Goal: Find specific page/section: Find specific page/section

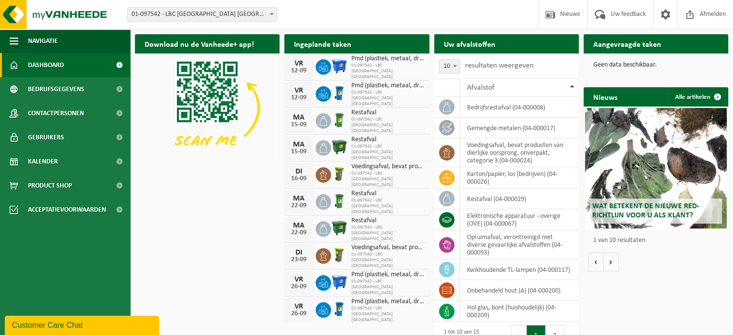
scroll to position [37, 0]
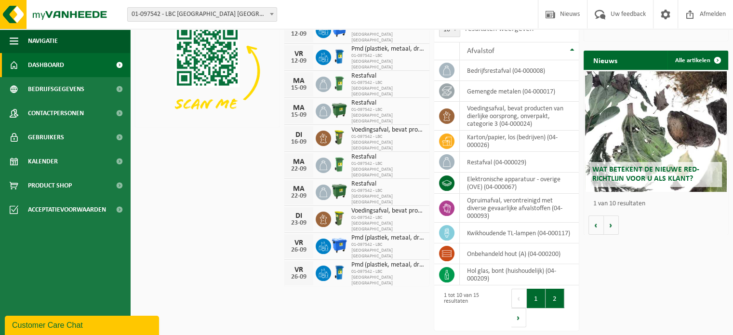
click at [558, 301] on button "2" at bounding box center [555, 298] width 19 height 19
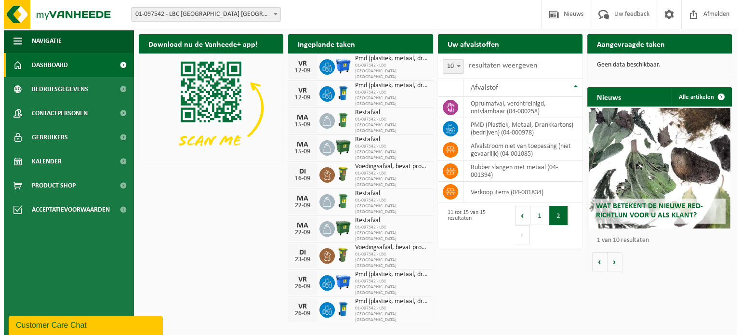
scroll to position [0, 0]
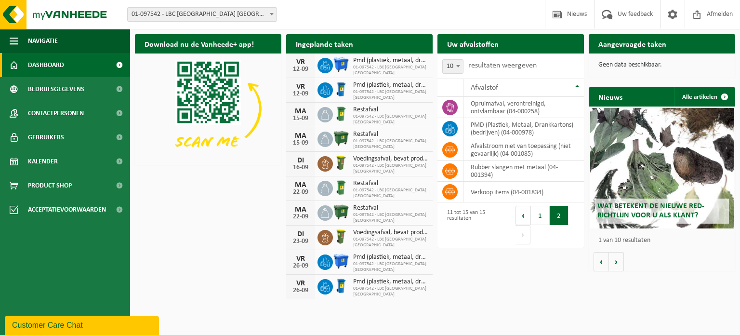
click at [655, 44] on h2 "Aangevraagde taken" at bounding box center [632, 43] width 87 height 19
click at [670, 17] on span at bounding box center [673, 14] width 14 height 28
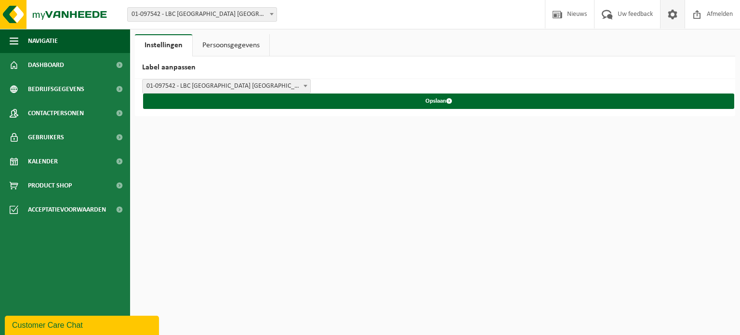
click at [215, 44] on link "Persoonsgegevens" at bounding box center [231, 45] width 77 height 22
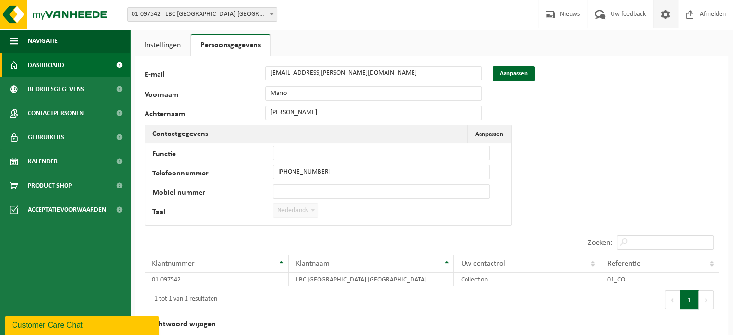
click at [40, 64] on span "Dashboard" at bounding box center [46, 65] width 36 height 24
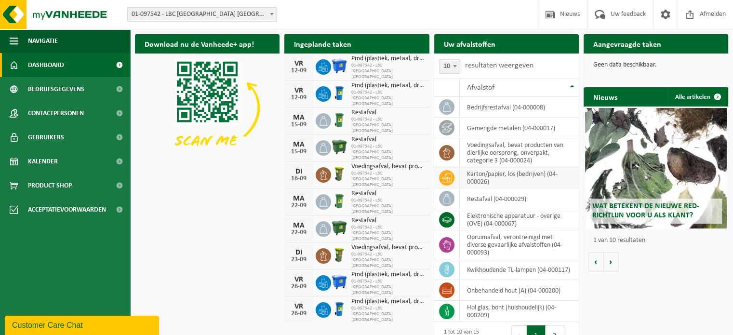
scroll to position [37, 0]
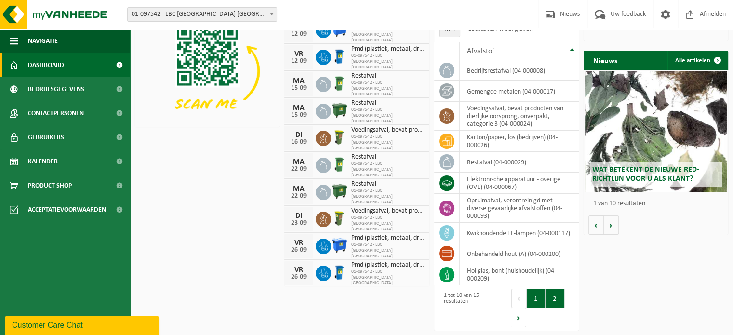
click at [553, 295] on button "2" at bounding box center [555, 298] width 19 height 19
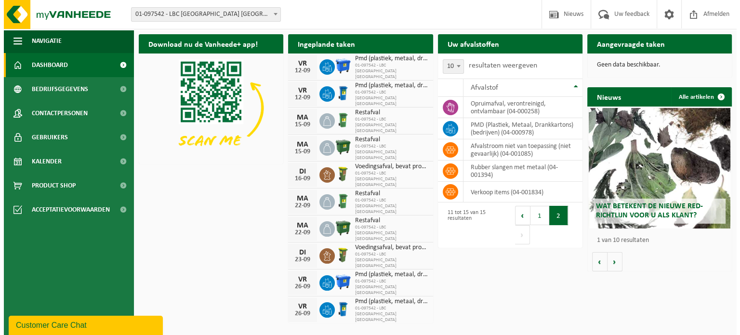
scroll to position [0, 0]
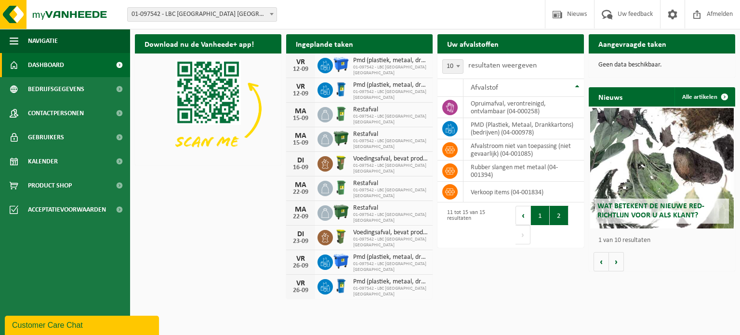
click at [538, 211] on button "1" at bounding box center [540, 215] width 19 height 19
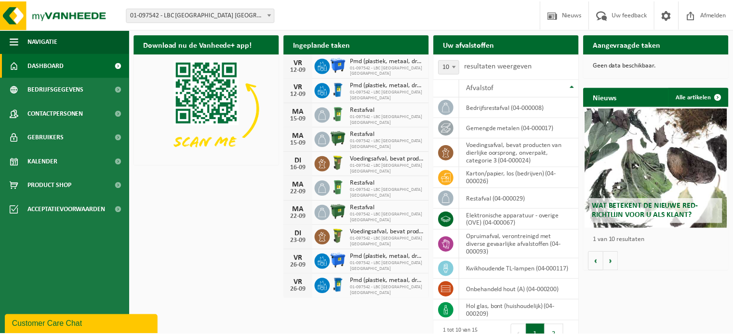
scroll to position [9, 0]
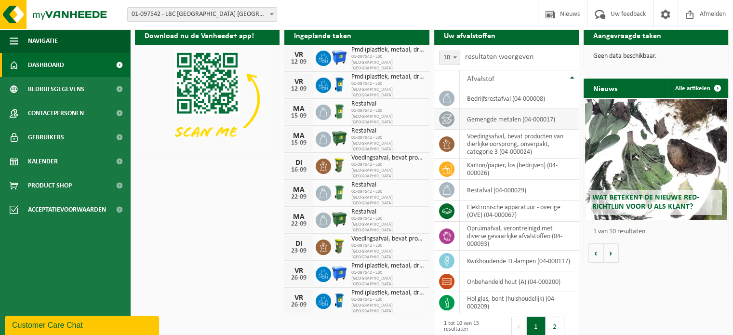
click at [509, 117] on td "gemengde metalen (04-000017)" at bounding box center [519, 119] width 119 height 21
click at [442, 119] on icon at bounding box center [447, 119] width 10 height 10
